Goal: Find specific page/section: Find specific page/section

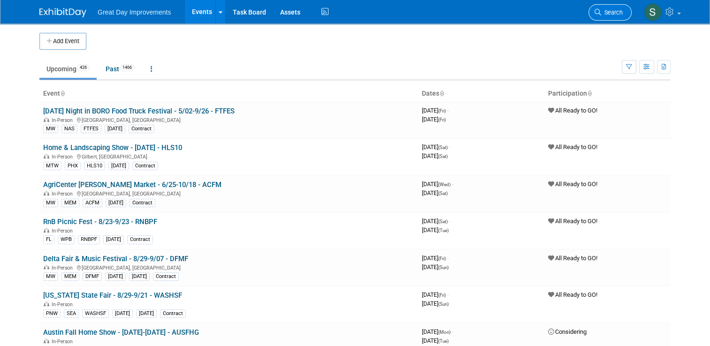
click at [623, 9] on span "Search" at bounding box center [612, 12] width 22 height 7
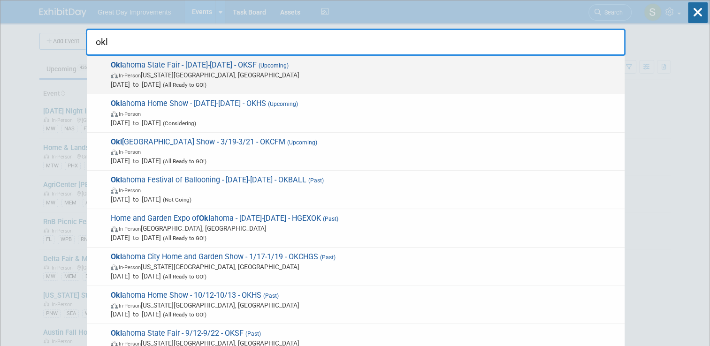
type input "okl"
click at [419, 84] on span "[DATE] to [DATE] (All Ready to GO!)" at bounding box center [365, 84] width 509 height 9
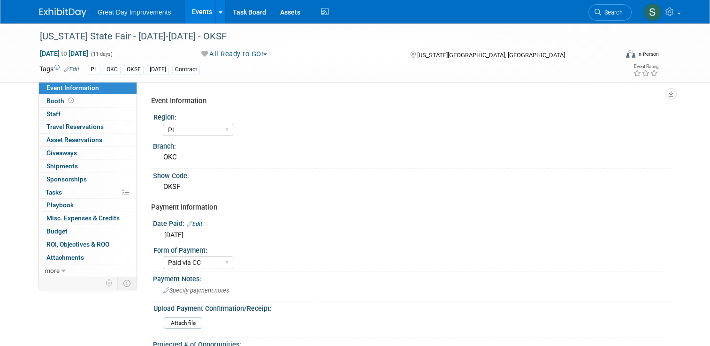
select select "PL"
select select "Paid via CC"
